Goal: Task Accomplishment & Management: Manage account settings

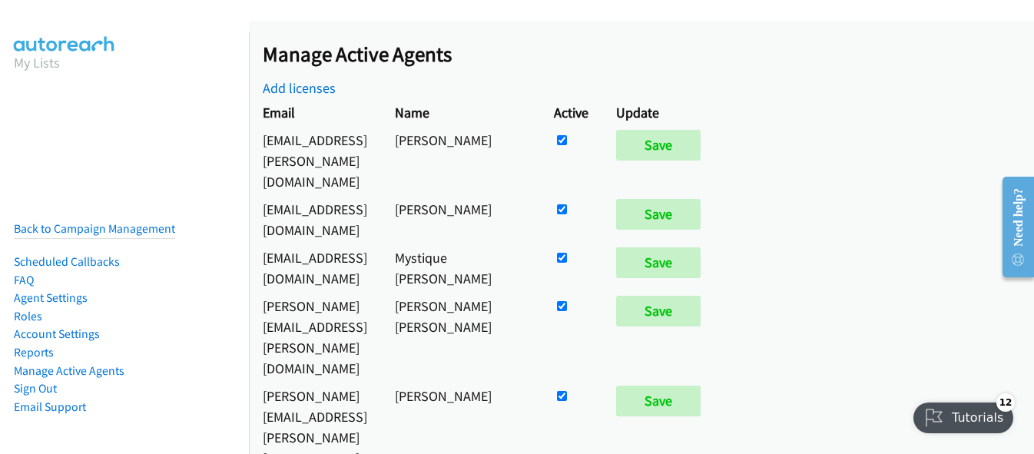
scroll to position [67, 0]
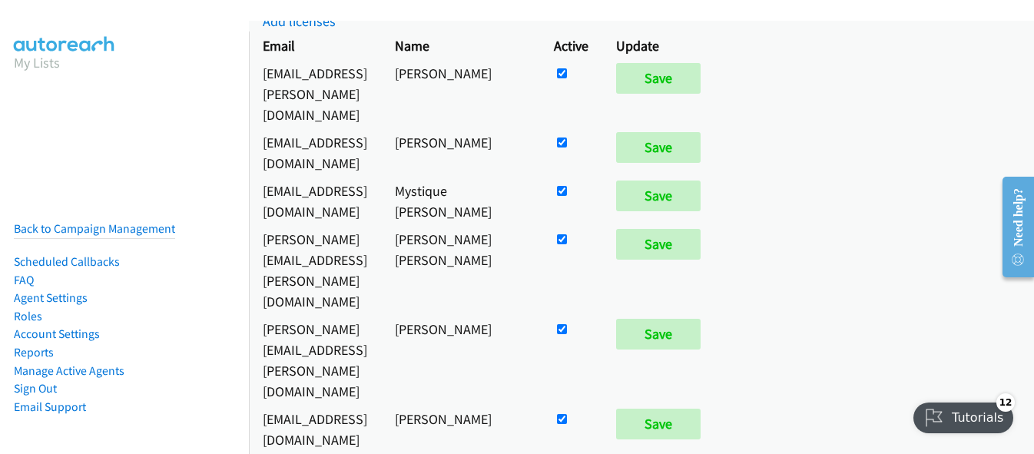
click at [567, 78] on input "checkbox" at bounding box center [562, 73] width 10 height 10
checkbox input "false"
click at [701, 319] on input "Save" at bounding box center [658, 334] width 85 height 31
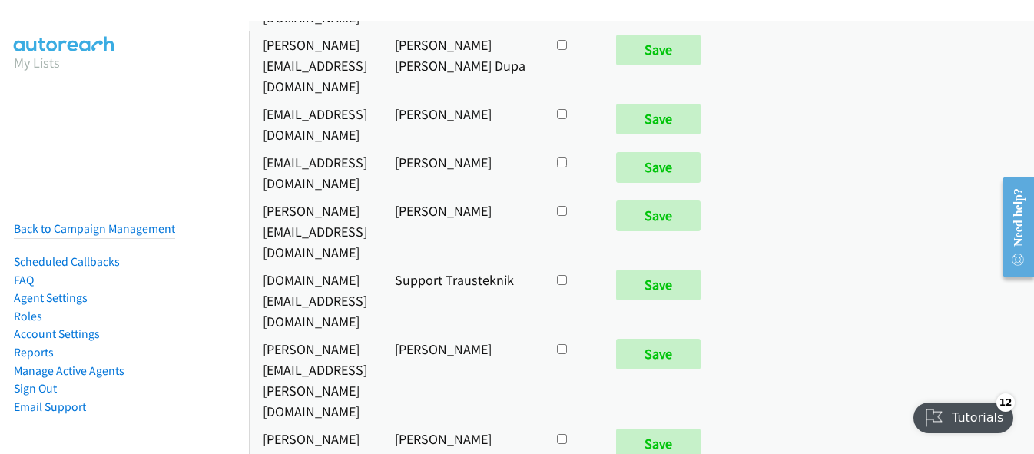
scroll to position [7765, 0]
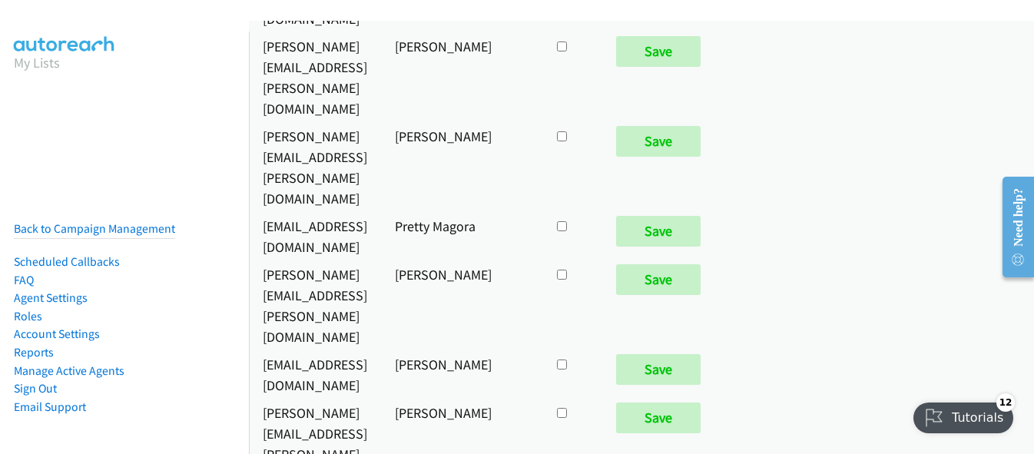
checkbox input "true"
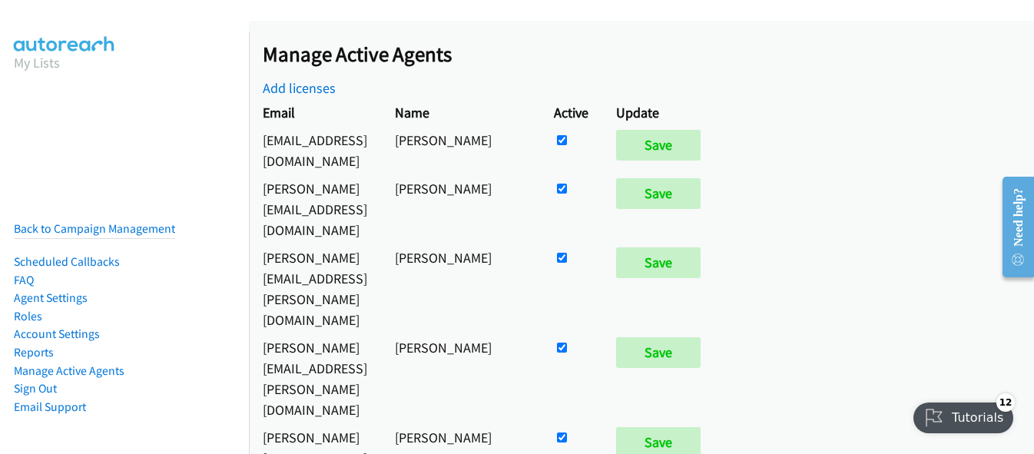
click at [8, 174] on nav "My Lists Back to Campaign Management Scheduled Callbacks FAQ Agent Settings Rol…" at bounding box center [125, 259] width 250 height 454
